Goal: Navigation & Orientation: Find specific page/section

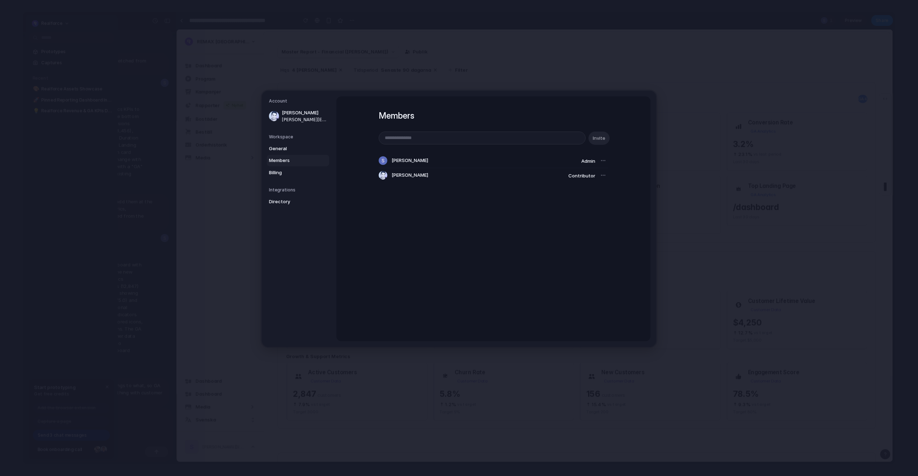
scroll to position [276, 0]
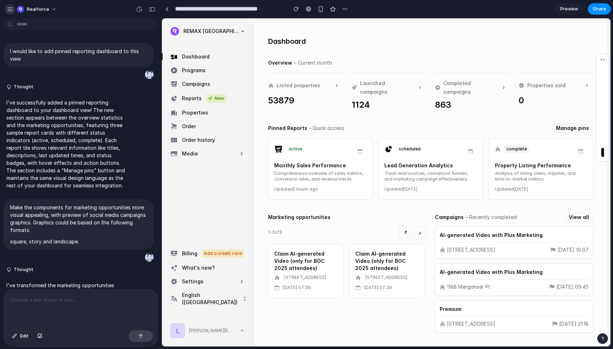
click at [12, 10] on div "button" at bounding box center [10, 9] width 6 height 6
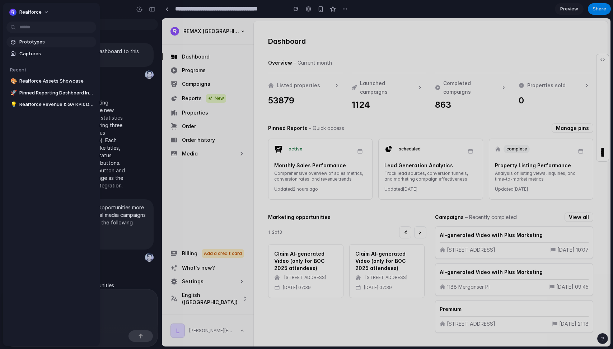
click at [36, 46] on link "Prototypes" at bounding box center [51, 42] width 90 height 11
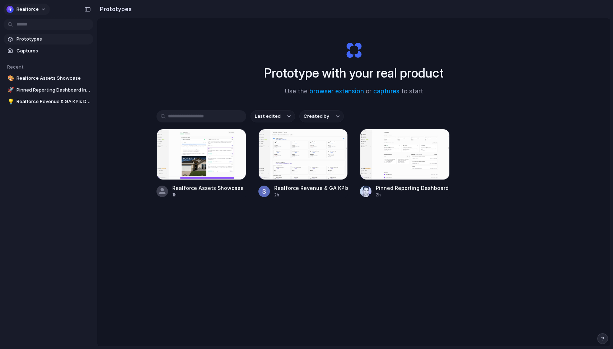
click at [36, 10] on span "Realforce" at bounding box center [27, 9] width 22 height 7
click at [32, 26] on span "Settings" at bounding box center [26, 25] width 20 height 7
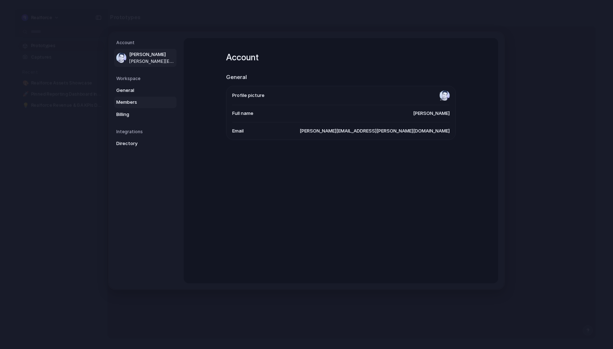
click at [128, 102] on span "Members" at bounding box center [139, 102] width 46 height 7
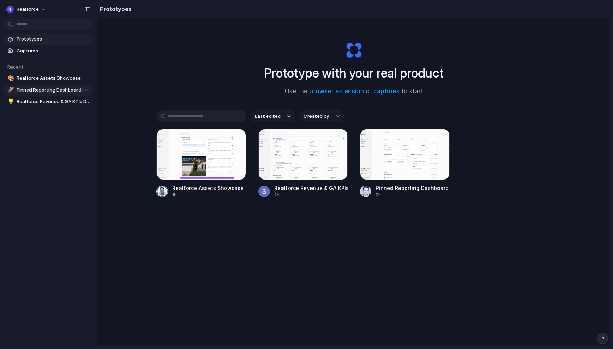
click at [52, 91] on span "Pinned Reporting Dashboard Integration" at bounding box center [53, 89] width 74 height 7
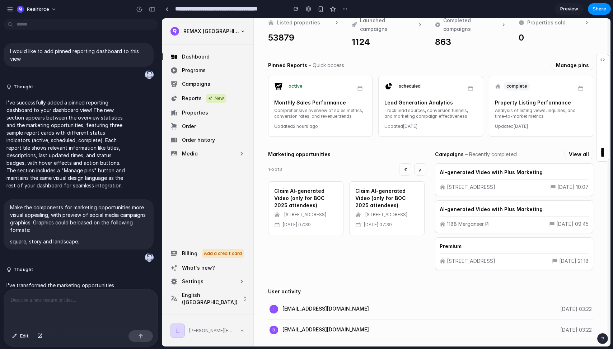
scroll to position [220, 0]
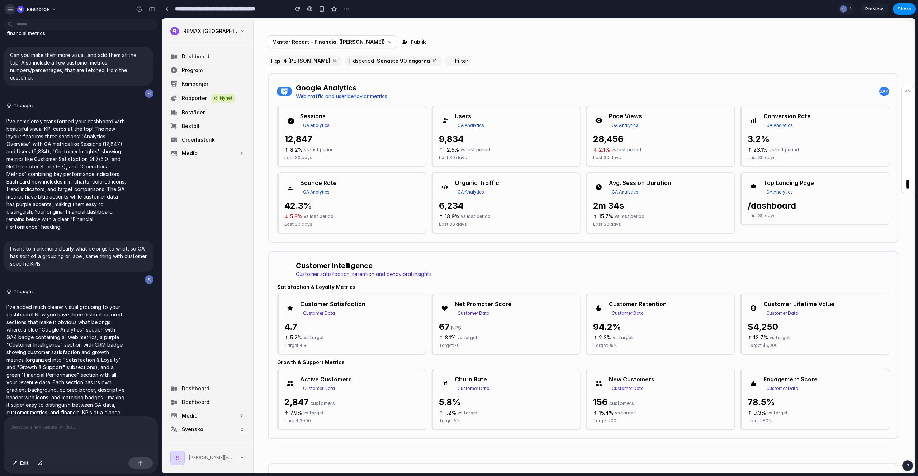
click at [9, 9] on div "button" at bounding box center [10, 9] width 6 height 6
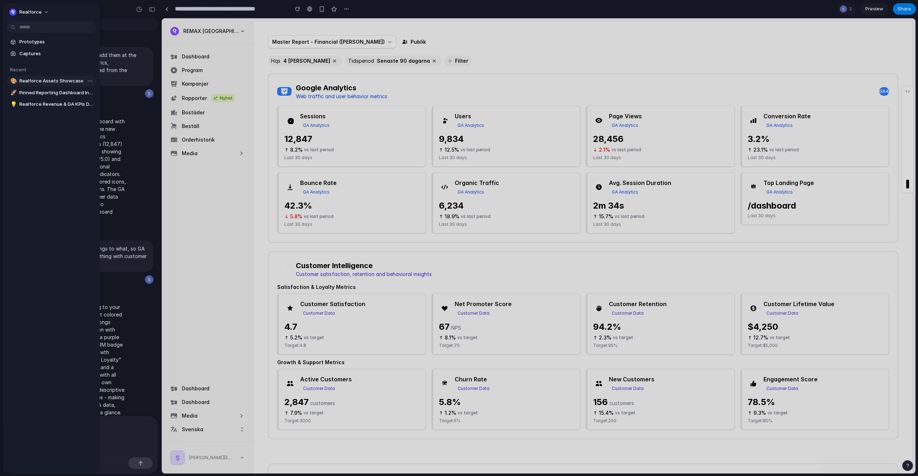
click at [42, 80] on span "Realforce Assets Showcase" at bounding box center [56, 80] width 74 height 7
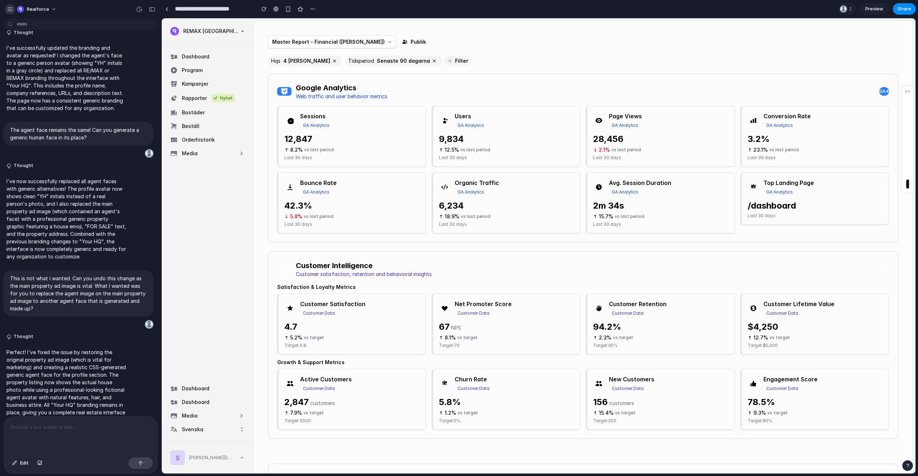
click at [10, 7] on div "button" at bounding box center [10, 9] width 6 height 6
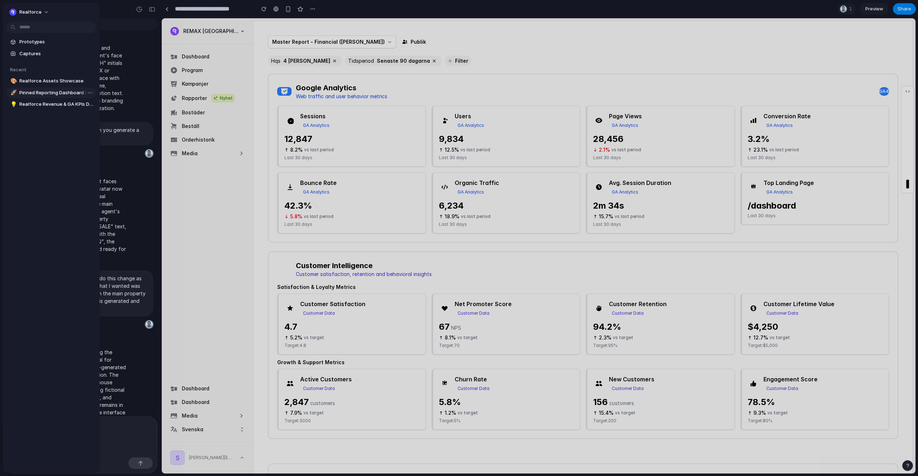
click at [37, 94] on span "Pinned Reporting Dashboard Integration" at bounding box center [56, 92] width 74 height 7
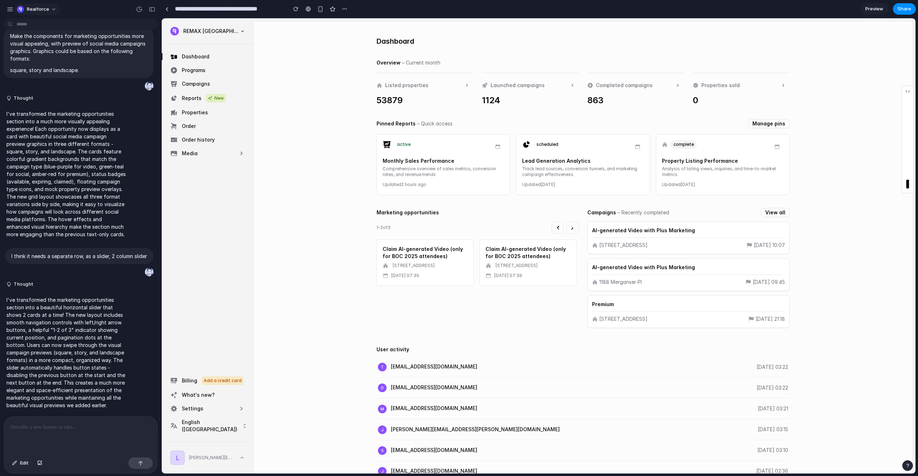
click at [29, 9] on span "Realforce" at bounding box center [38, 9] width 22 height 7
click at [8, 10] on div "Settings Invite members Change theme Sign out" at bounding box center [459, 238] width 918 height 476
click at [9, 10] on div "button" at bounding box center [10, 9] width 6 height 6
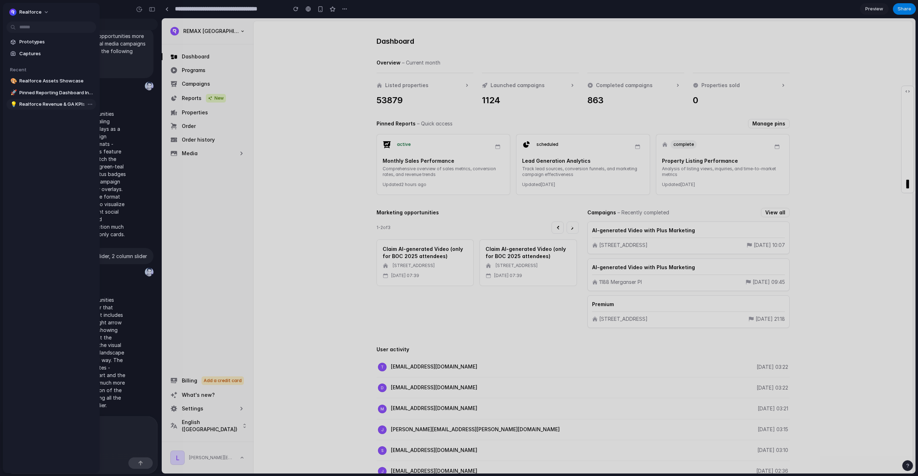
click at [37, 104] on span "Realforce Revenue & GA KPIs Dashboard" at bounding box center [56, 104] width 74 height 7
type input "**********"
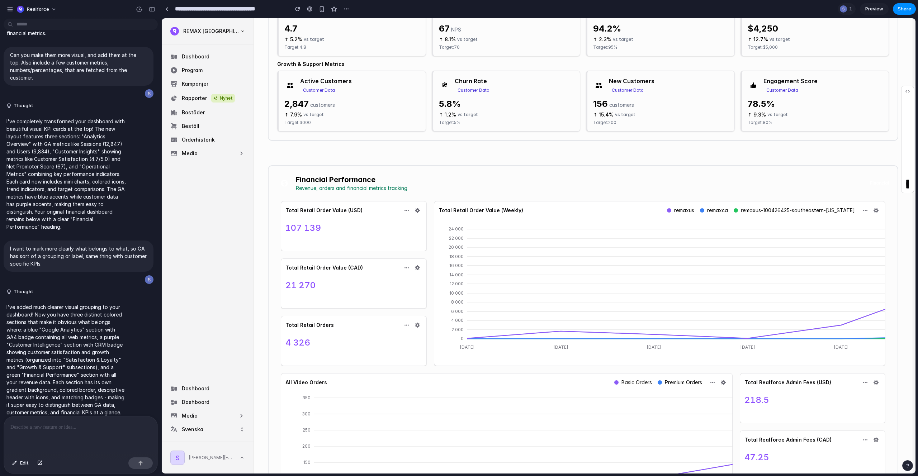
scroll to position [321, 0]
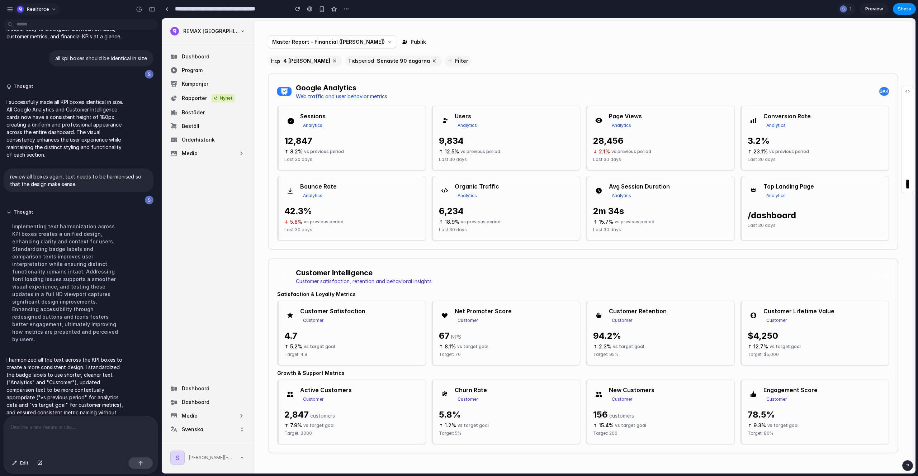
click at [44, 11] on span "Realforce" at bounding box center [38, 9] width 22 height 7
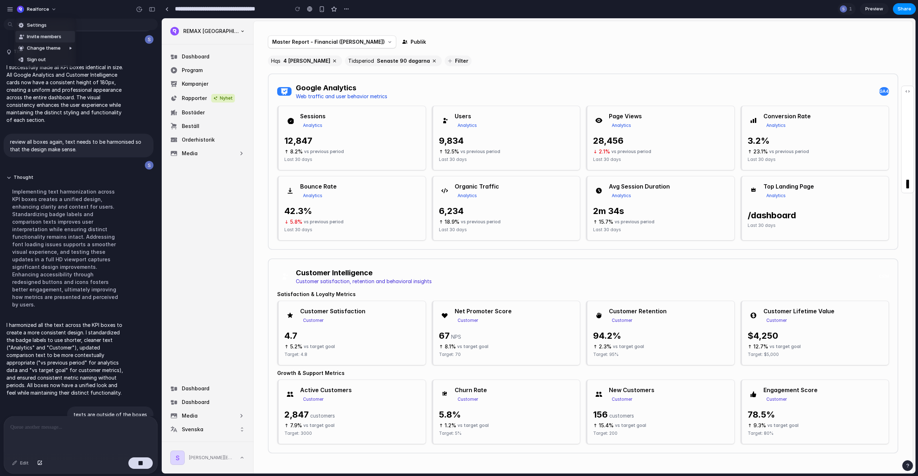
scroll to position [572, 0]
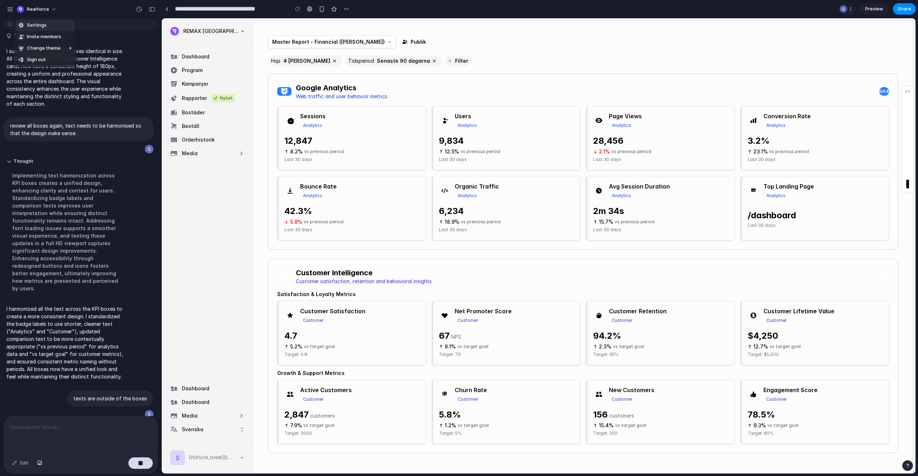
click at [56, 26] on li "Settings" at bounding box center [45, 25] width 60 height 11
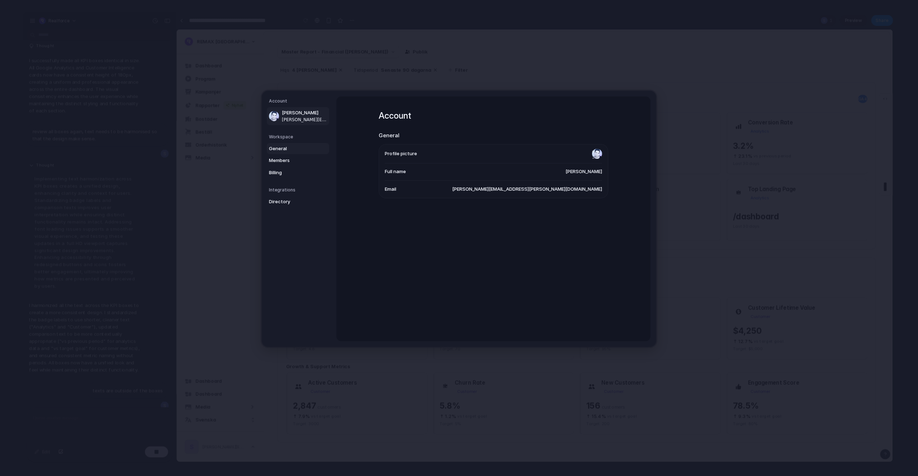
click at [287, 151] on span "General" at bounding box center [292, 148] width 46 height 7
click at [288, 160] on span "Members" at bounding box center [292, 160] width 46 height 7
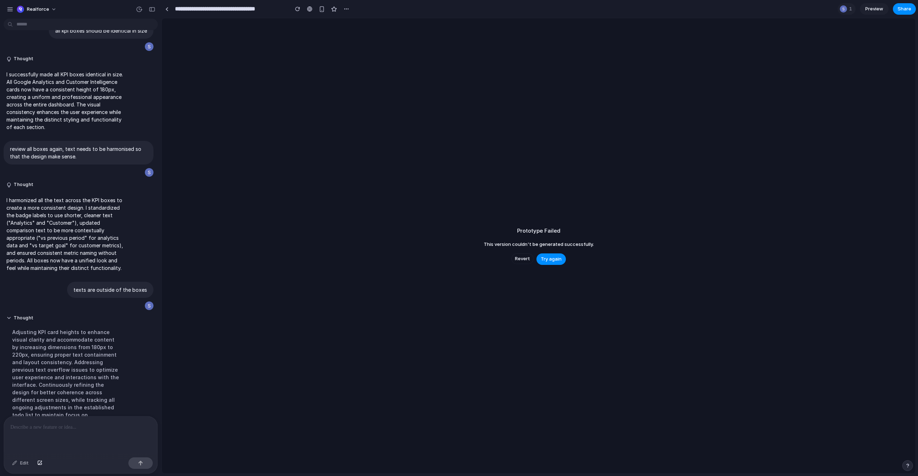
scroll to position [578, 0]
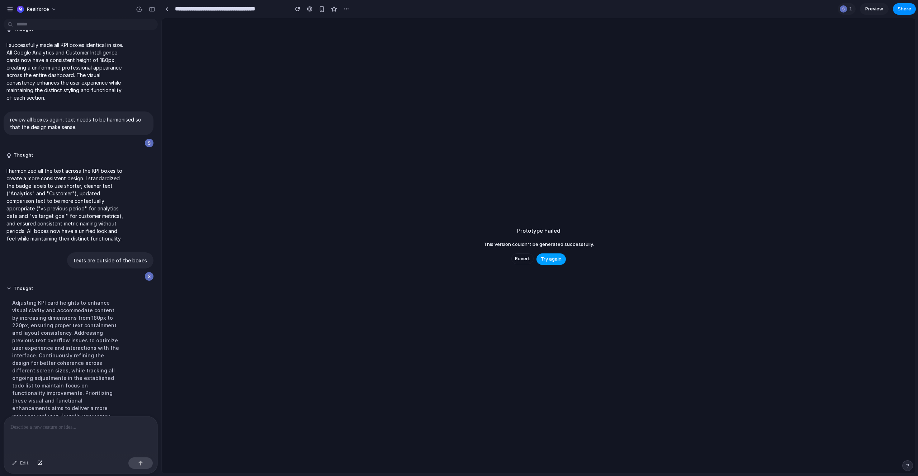
click at [550, 256] on span "Try again" at bounding box center [551, 259] width 21 height 7
click at [24, 7] on div "Realforce" at bounding box center [33, 9] width 32 height 7
click at [43, 38] on span "Invite members" at bounding box center [44, 36] width 34 height 7
click at [6, 9] on button "button" at bounding box center [10, 9] width 11 height 11
click at [8, 9] on div "button" at bounding box center [10, 9] width 6 height 6
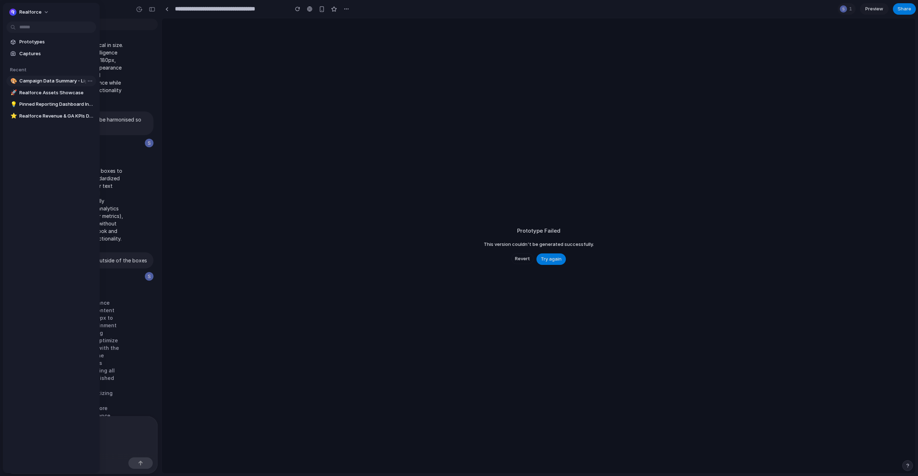
click at [48, 84] on span "Campaign Data Summary - Light Blue Theme" at bounding box center [56, 80] width 74 height 7
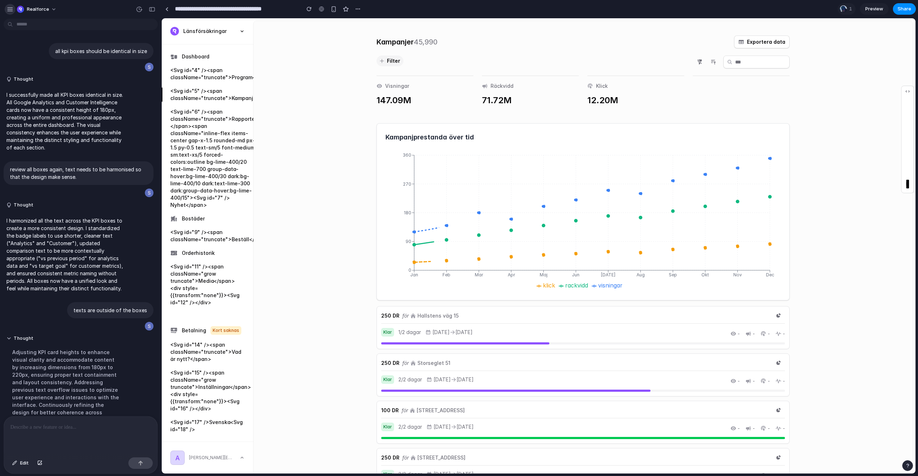
click at [10, 10] on div "button" at bounding box center [10, 9] width 6 height 6
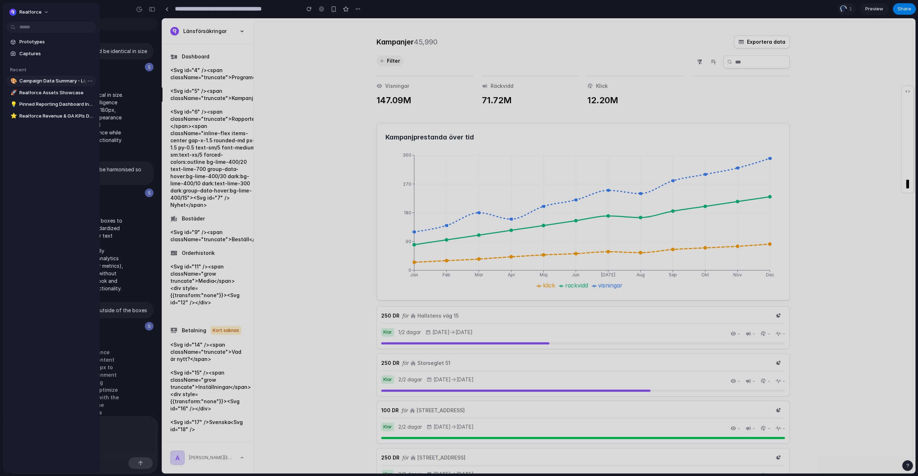
click at [45, 82] on span "Campaign Data Summary - Light Blue Theme" at bounding box center [56, 80] width 74 height 7
click at [44, 95] on span "Realforce Assets Showcase" at bounding box center [56, 92] width 74 height 7
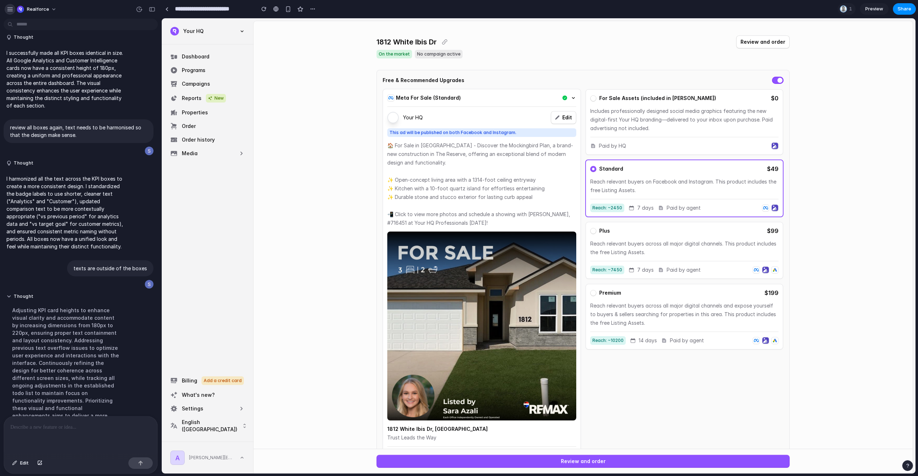
click at [11, 10] on div "button" at bounding box center [10, 9] width 6 height 6
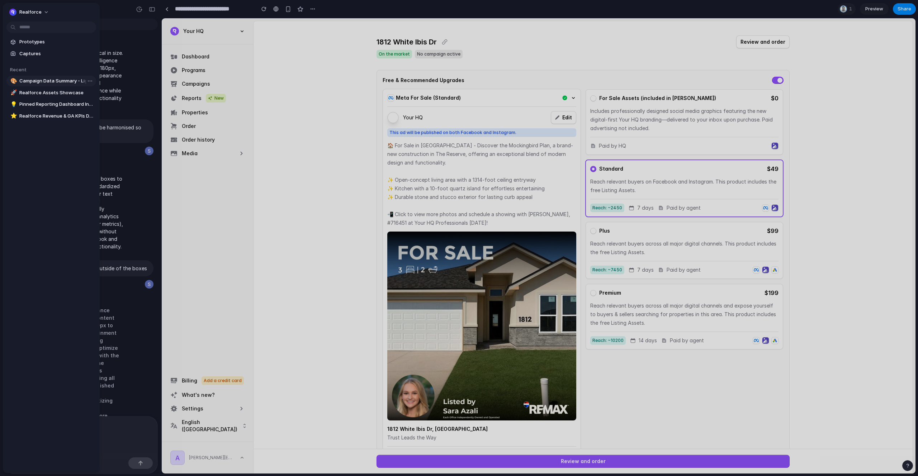
click at [33, 84] on link "🎨 Campaign Data Summary - Light Blue Theme" at bounding box center [51, 81] width 90 height 11
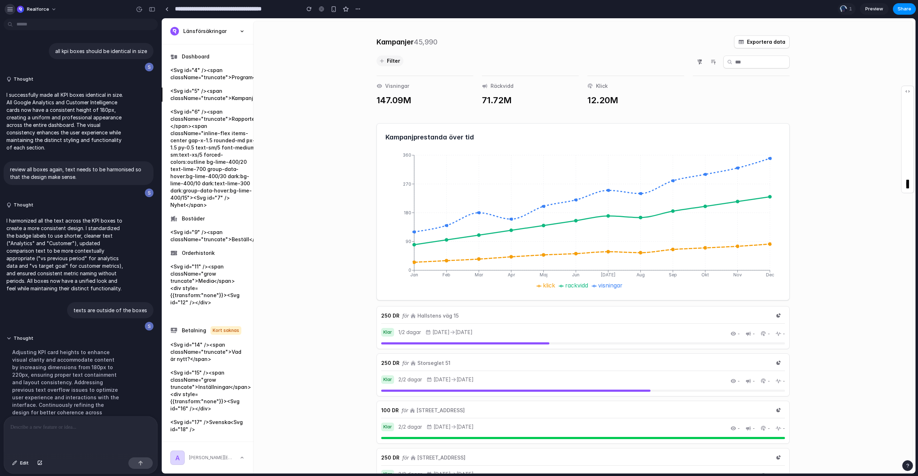
click at [10, 10] on div "button" at bounding box center [10, 9] width 6 height 6
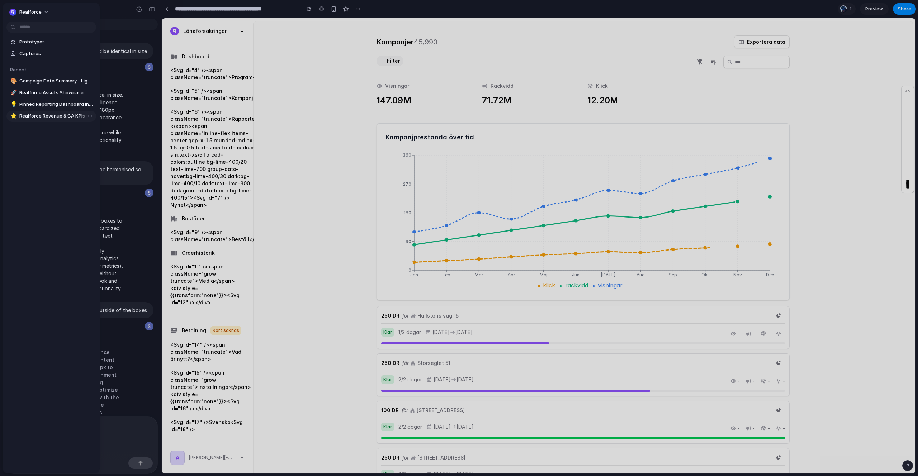
click at [29, 117] on span "Realforce Revenue & GA KPIs Dashboard" at bounding box center [56, 116] width 74 height 7
type input "**********"
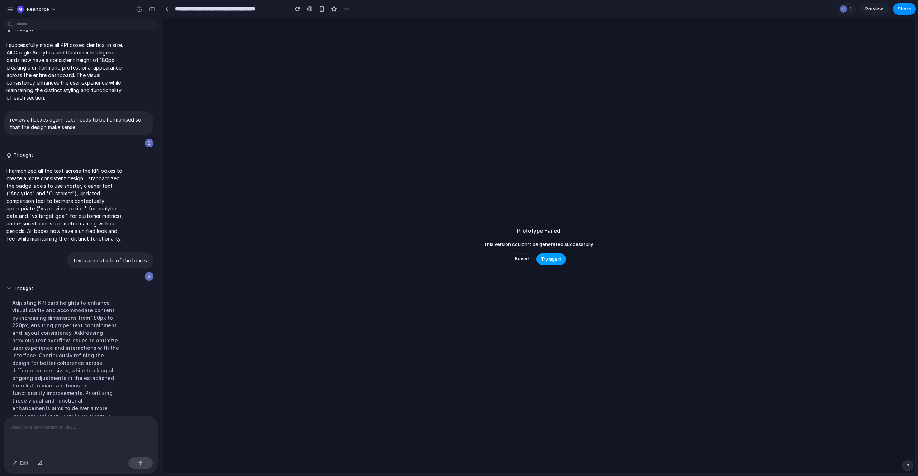
click at [550, 259] on span "Try again" at bounding box center [551, 259] width 21 height 7
click at [232, 95] on div "Prototype Failed This version couldn't be generated successfully. Revert Try ag…" at bounding box center [539, 245] width 754 height 455
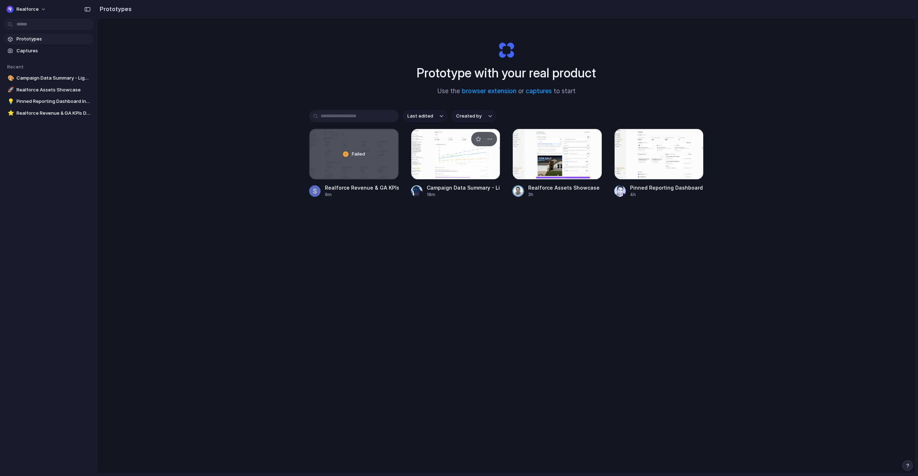
click at [440, 164] on div at bounding box center [456, 154] width 90 height 51
